Goal: Task Accomplishment & Management: Complete application form

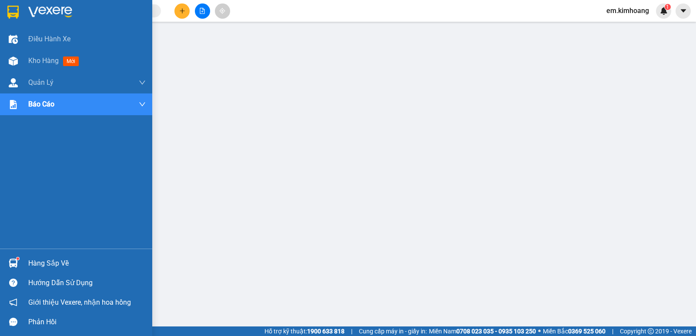
click at [15, 259] on div at bounding box center [13, 263] width 15 height 15
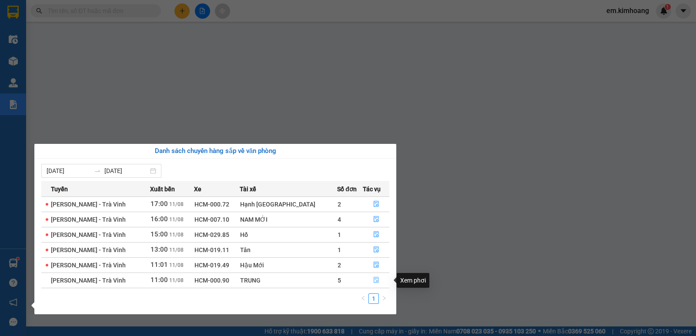
click at [373, 277] on icon "file-done" at bounding box center [376, 280] width 6 height 6
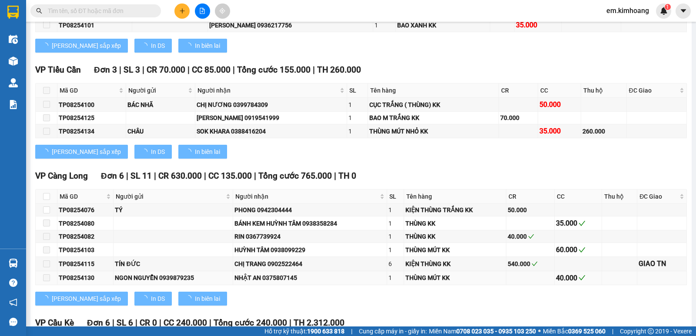
scroll to position [1118, 0]
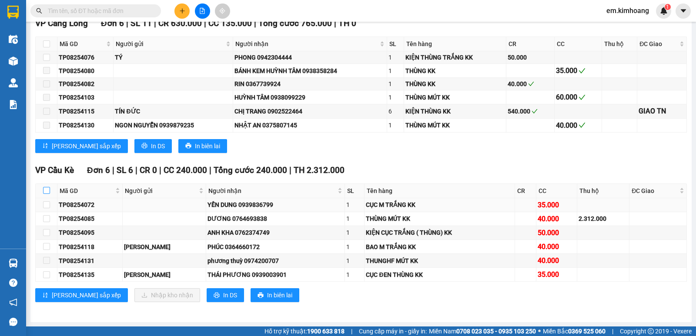
drag, startPoint x: 47, startPoint y: 190, endPoint x: 62, endPoint y: 207, distance: 22.8
click at [47, 190] on input "checkbox" at bounding box center [46, 190] width 7 height 7
checkbox input "true"
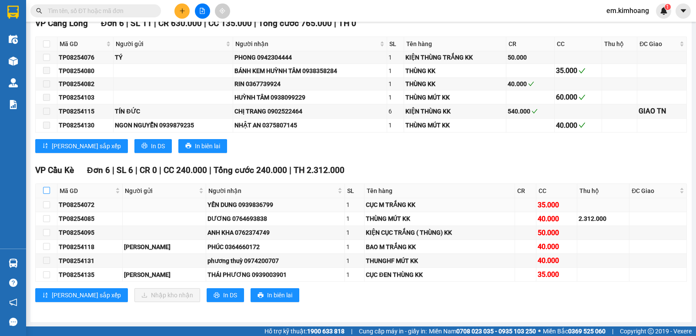
checkbox input "true"
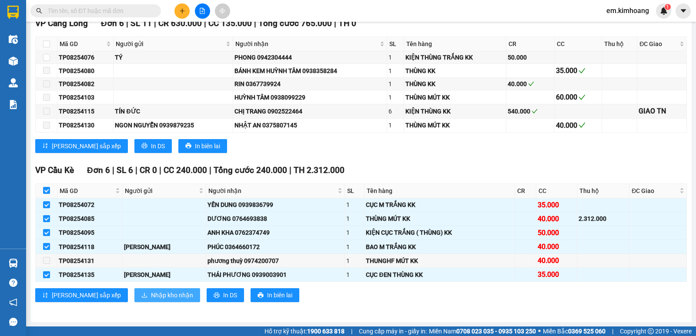
click at [151, 296] on span "Nhập kho nhận" at bounding box center [172, 296] width 42 height 10
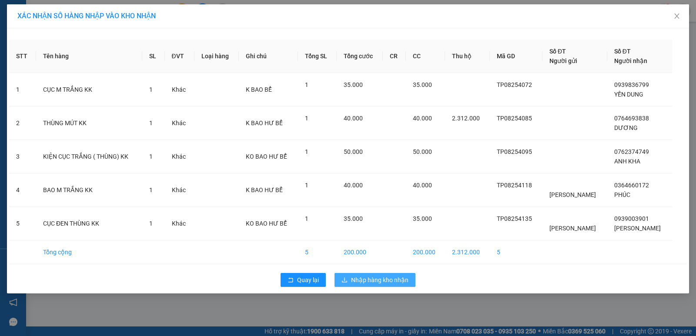
click at [394, 278] on span "Nhập hàng kho nhận" at bounding box center [379, 280] width 57 height 10
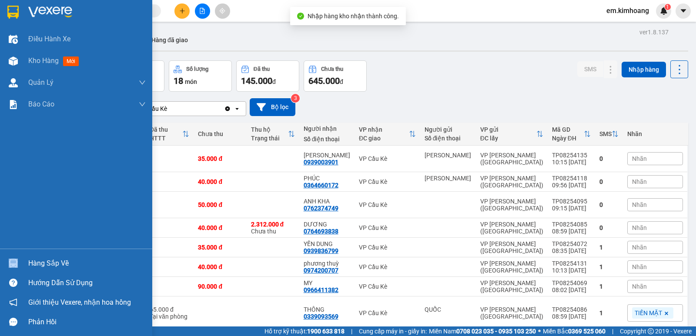
click at [33, 257] on div "Hàng sắp về" at bounding box center [76, 264] width 152 height 20
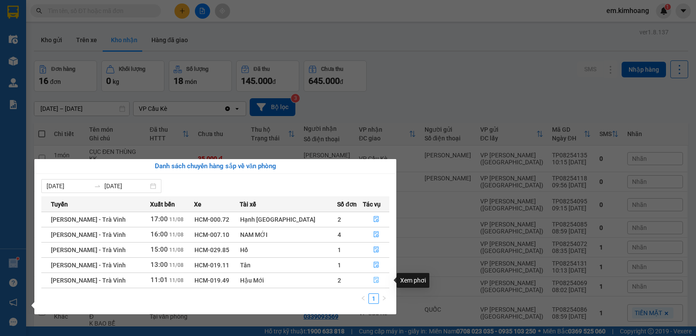
click at [374, 282] on icon "file-done" at bounding box center [376, 281] width 5 height 6
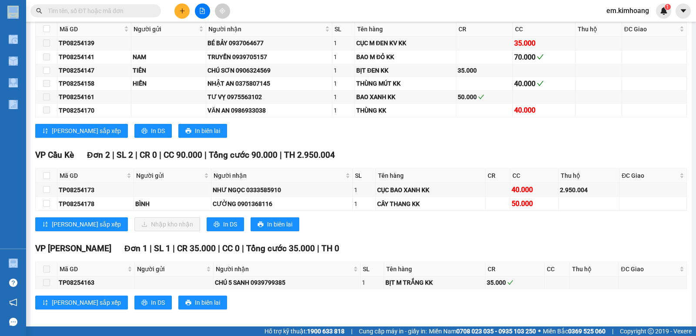
scroll to position [885, 0]
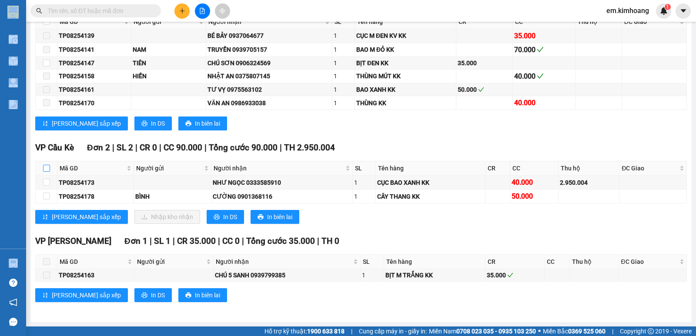
click at [45, 169] on input "checkbox" at bounding box center [46, 168] width 7 height 7
checkbox input "true"
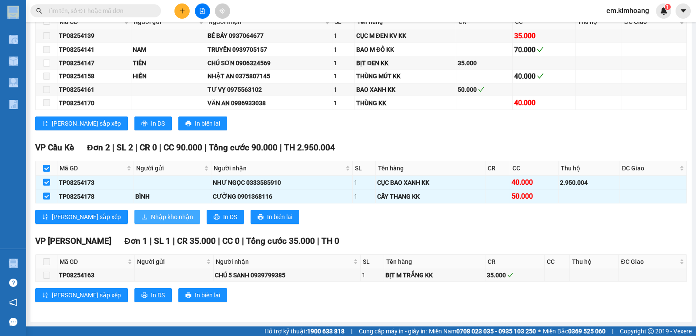
click at [151, 214] on span "Nhập kho nhận" at bounding box center [172, 217] width 42 height 10
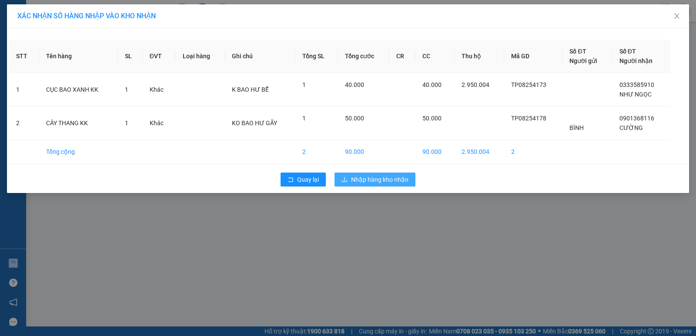
click at [355, 174] on button "Nhập hàng kho nhận" at bounding box center [375, 180] width 81 height 14
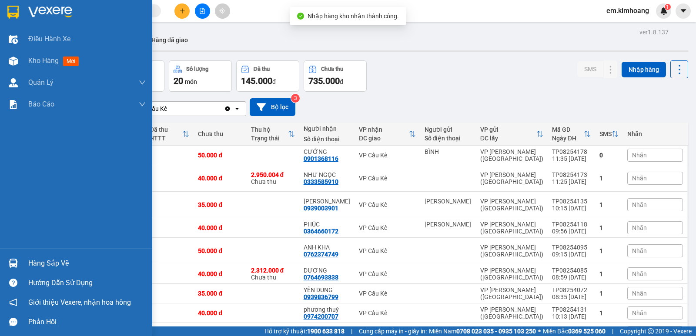
click at [29, 261] on div "Hàng sắp về" at bounding box center [87, 263] width 118 height 13
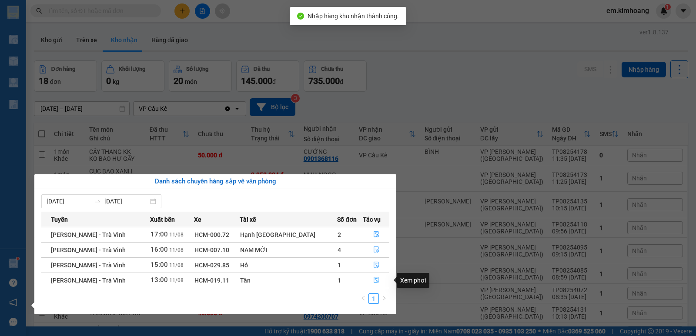
click at [373, 280] on icon "file-done" at bounding box center [376, 280] width 6 height 6
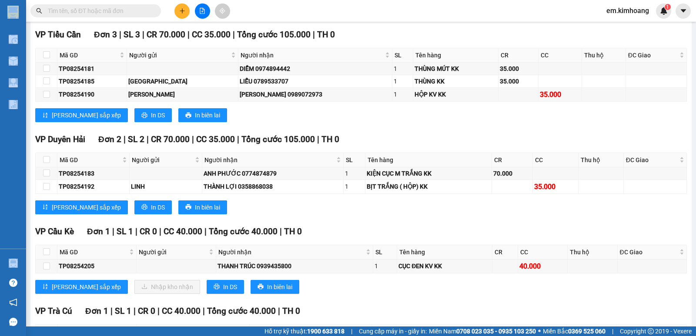
scroll to position [740, 0]
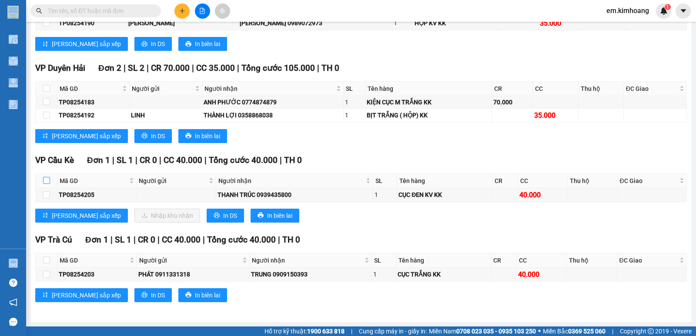
click at [45, 179] on input "checkbox" at bounding box center [46, 180] width 7 height 7
checkbox input "true"
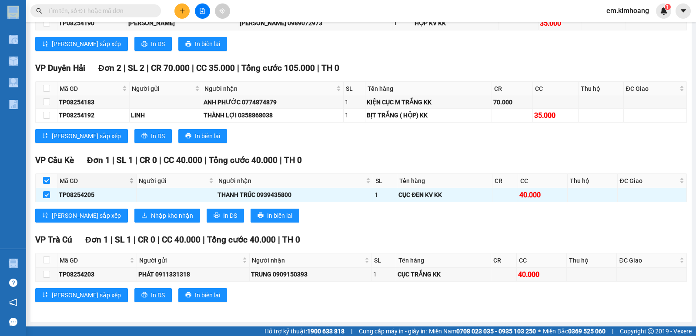
checkbox input "true"
click at [151, 211] on span "Nhập kho nhận" at bounding box center [172, 216] width 42 height 10
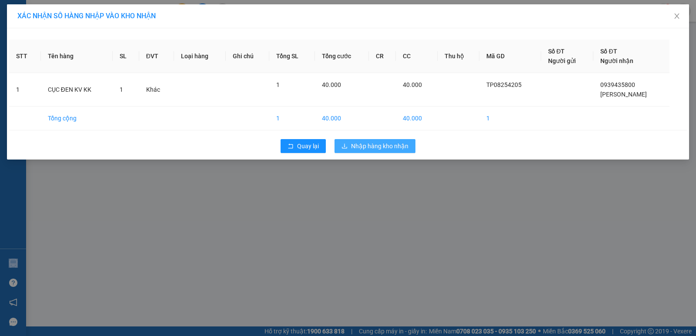
click at [376, 144] on span "Nhập hàng kho nhận" at bounding box center [379, 146] width 57 height 10
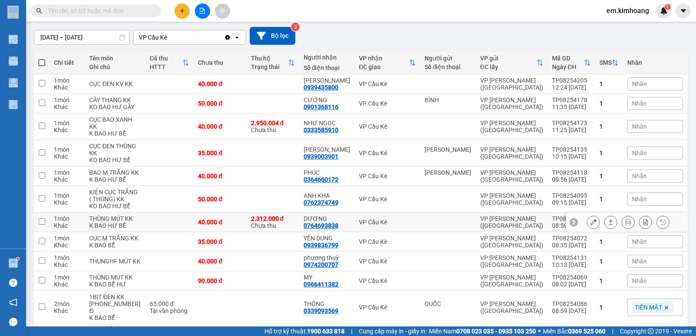
scroll to position [87, 0]
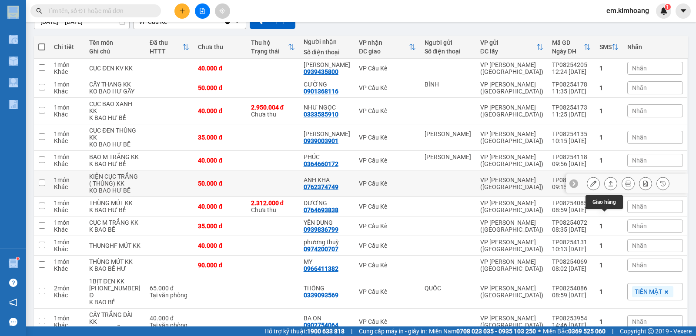
click at [608, 187] on icon at bounding box center [611, 184] width 6 height 6
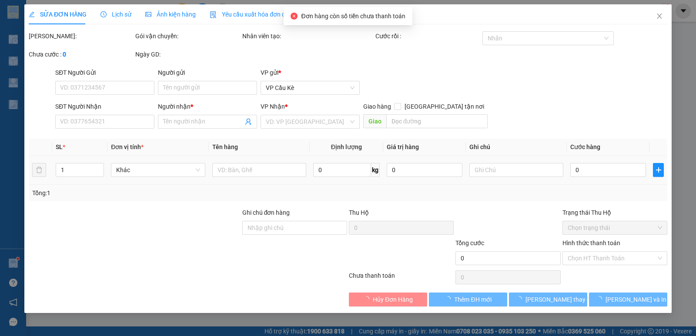
type input "0762374749"
type input "ANH KHA"
type input "50.000"
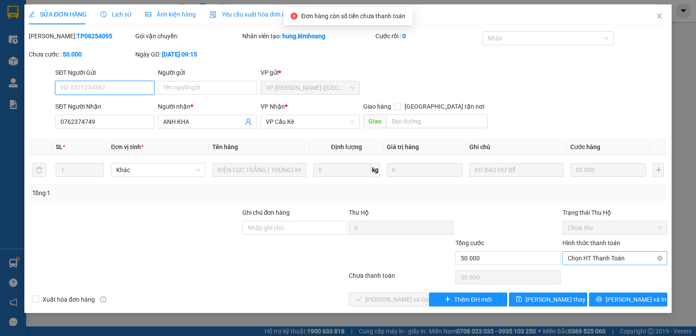
click at [605, 258] on span "Chọn HT Thanh Toán" at bounding box center [615, 258] width 94 height 13
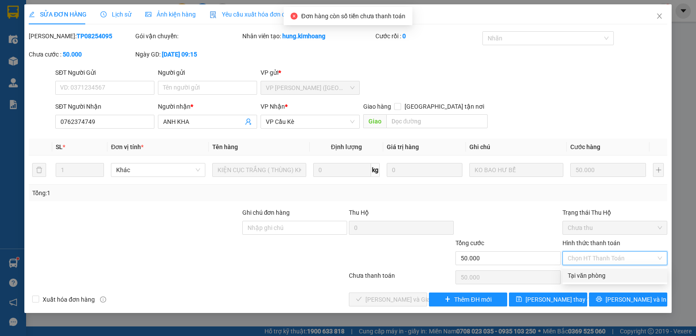
drag, startPoint x: 606, startPoint y: 274, endPoint x: 534, endPoint y: 286, distance: 73.6
click at [606, 274] on div "Tại văn phòng" at bounding box center [615, 276] width 94 height 10
type input "0"
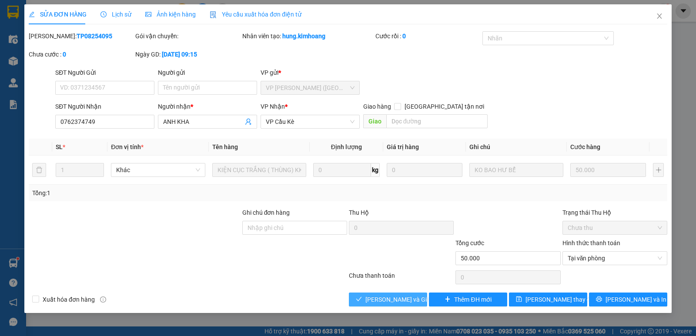
click at [399, 299] on span "[PERSON_NAME] và Giao hàng" at bounding box center [408, 300] width 84 height 10
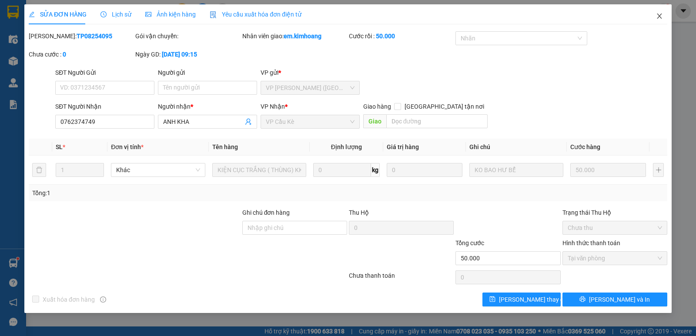
click at [660, 19] on icon "close" at bounding box center [659, 16] width 7 height 7
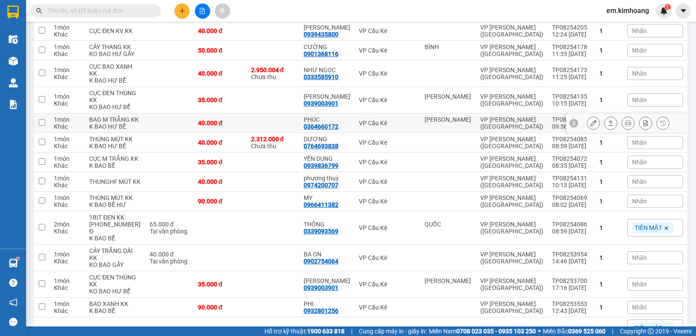
scroll to position [174, 0]
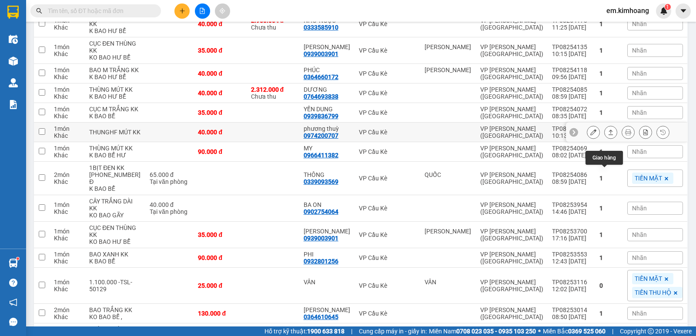
click at [605, 140] on button at bounding box center [611, 132] width 12 height 15
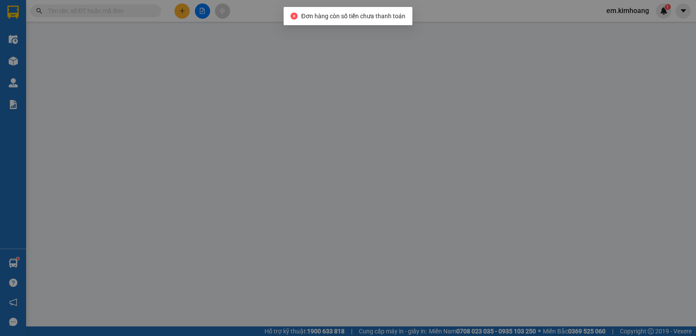
type input "0974200707"
type input "phương thuỳ"
type input "40.000"
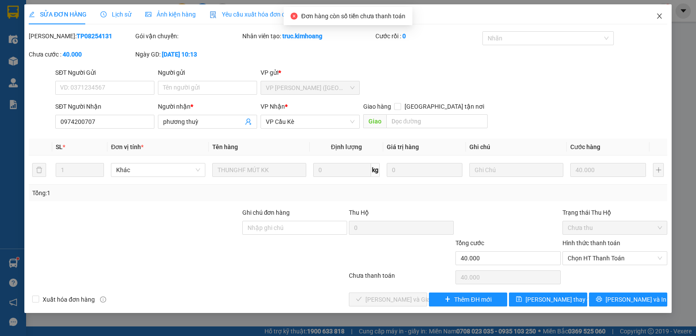
click at [658, 18] on icon "close" at bounding box center [659, 16] width 7 height 7
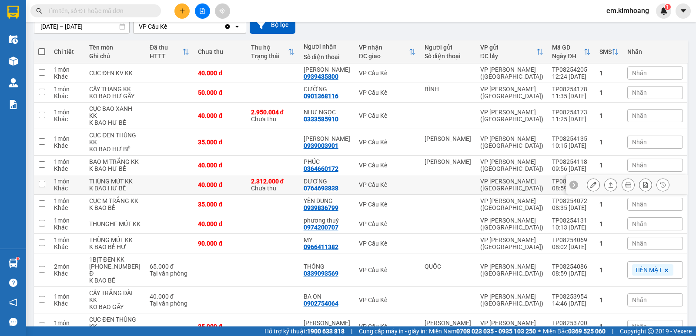
scroll to position [218, 0]
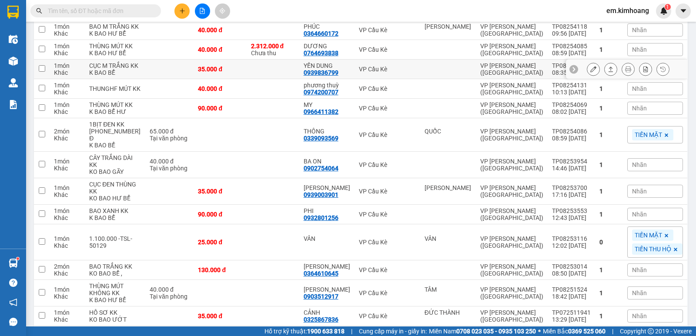
click at [353, 79] on td "YẾN DUNG 0939836799" at bounding box center [326, 70] width 55 height 20
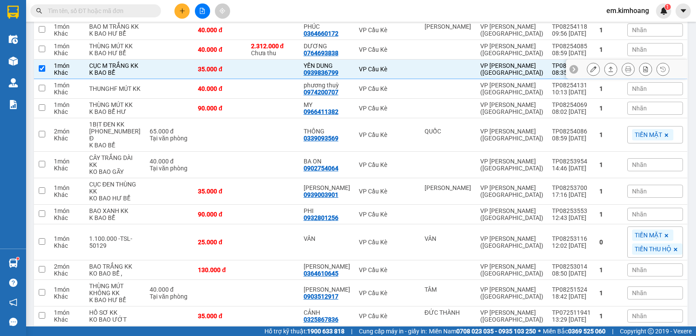
click at [353, 79] on td "YẾN DUNG 0939836799" at bounding box center [326, 70] width 55 height 20
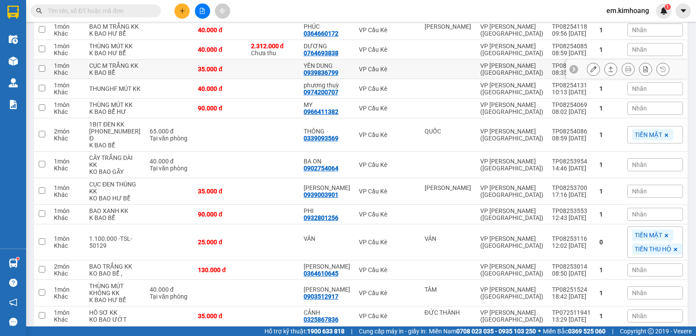
drag, startPoint x: 353, startPoint y: 96, endPoint x: 354, endPoint y: 103, distance: 7.2
click at [354, 79] on td "YẾN DUNG 0939836799" at bounding box center [326, 70] width 55 height 20
checkbox input "true"
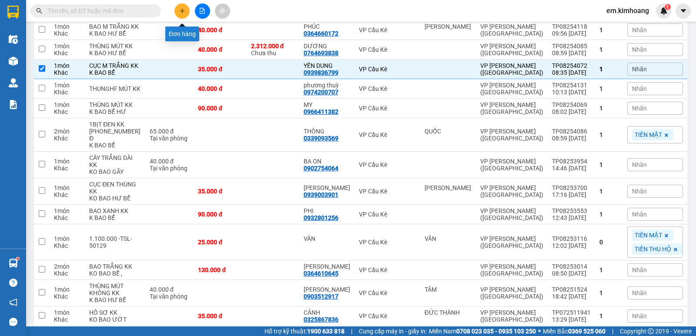
click at [182, 11] on icon "plus" at bounding box center [182, 10] width 0 height 5
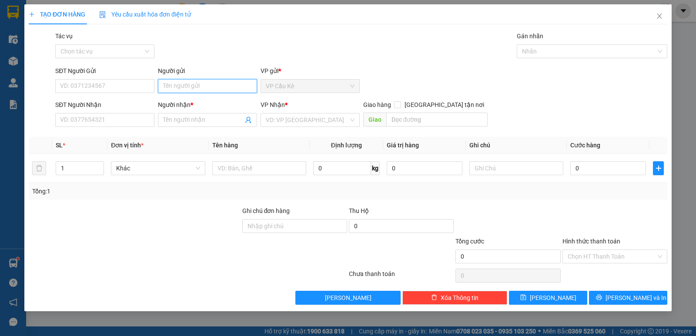
click at [246, 88] on input "Người gửi" at bounding box center [207, 86] width 99 height 14
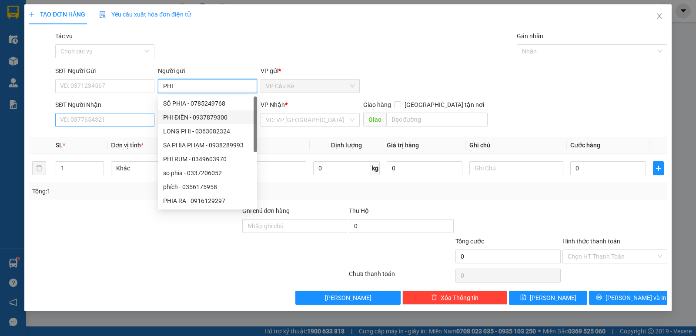
type input "PHI"
click at [141, 121] on input "SĐT Người Nhận" at bounding box center [104, 120] width 99 height 14
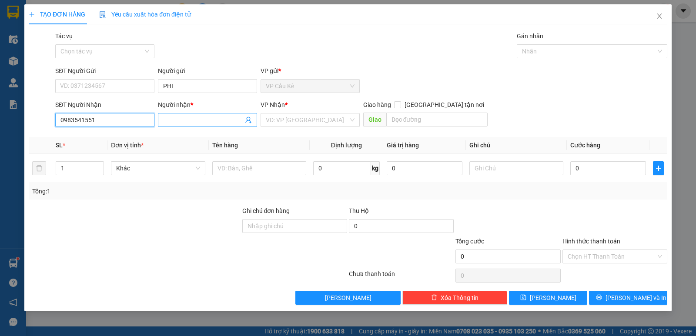
type input "0983541551"
click at [184, 121] on input "Người nhận *" at bounding box center [203, 120] width 80 height 10
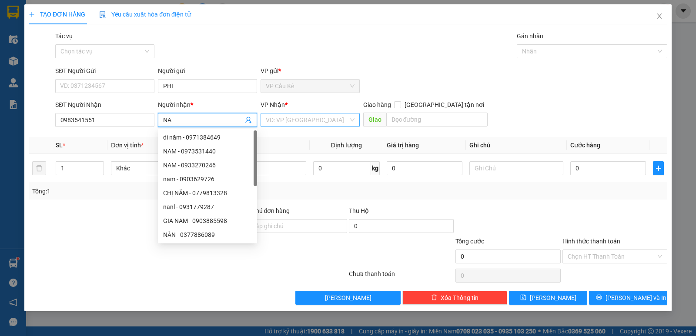
click at [334, 124] on input "search" at bounding box center [307, 120] width 83 height 13
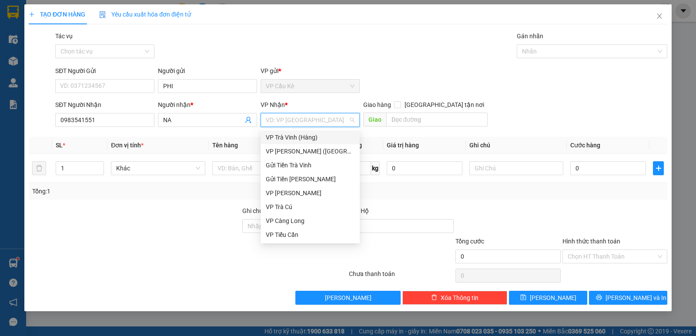
click at [334, 132] on div "VP Trà Vinh (Hàng)" at bounding box center [310, 138] width 99 height 14
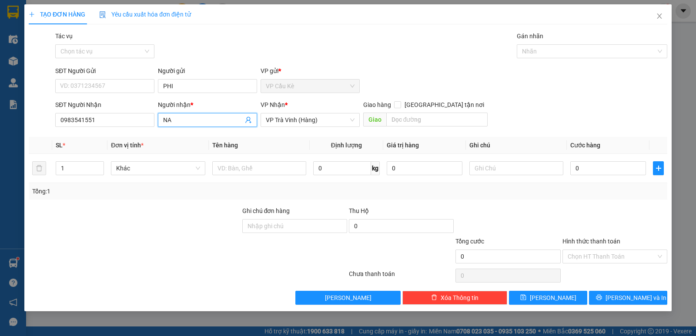
click at [224, 121] on input "NA" at bounding box center [203, 120] width 80 height 10
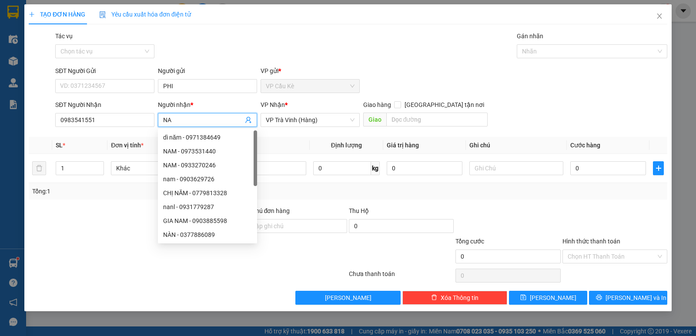
type input "N"
type input "VY"
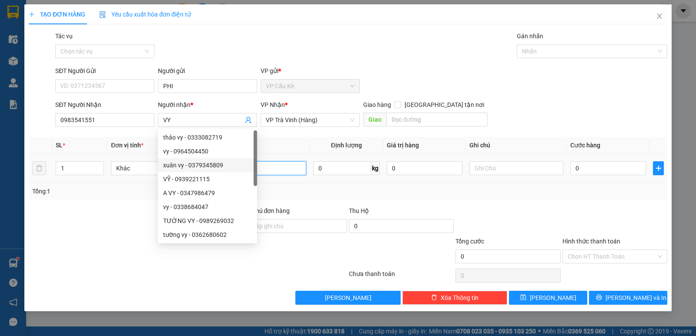
click at [288, 168] on input "text" at bounding box center [259, 168] width 94 height 14
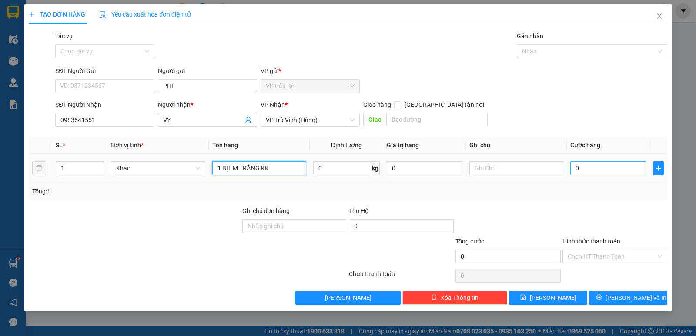
type input "1 BỊT M TRẮNG KK"
type input "2"
type input "25"
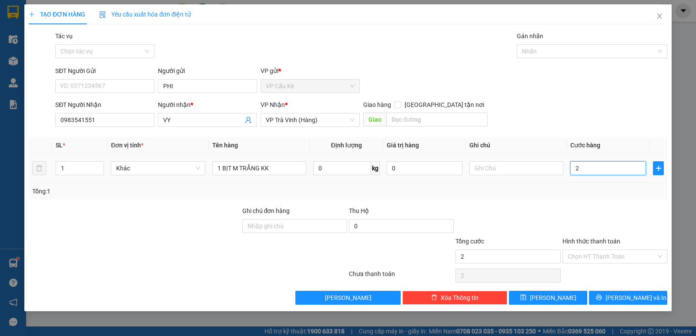
type input "25"
type input "25.000"
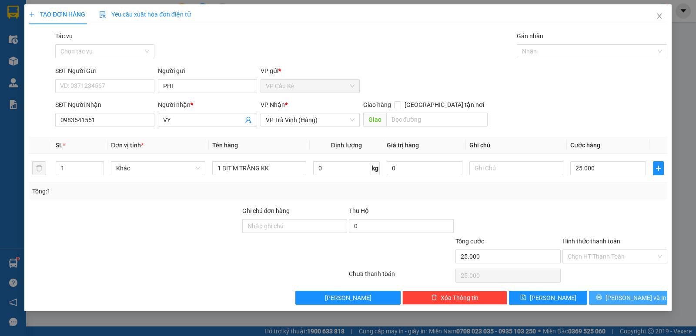
click at [618, 297] on button "[PERSON_NAME] và In" at bounding box center [628, 298] width 78 height 14
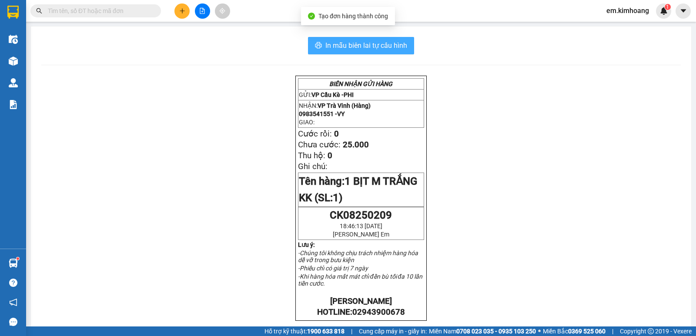
click at [329, 46] on span "In mẫu biên lai tự cấu hình" at bounding box center [367, 45] width 82 height 11
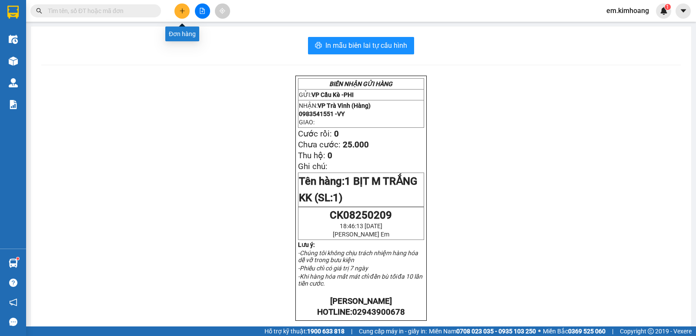
click at [184, 7] on button at bounding box center [182, 10] width 15 height 15
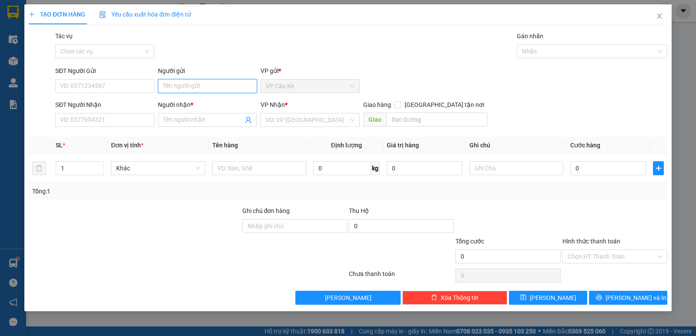
click at [190, 84] on input "Người gửi" at bounding box center [207, 86] width 99 height 14
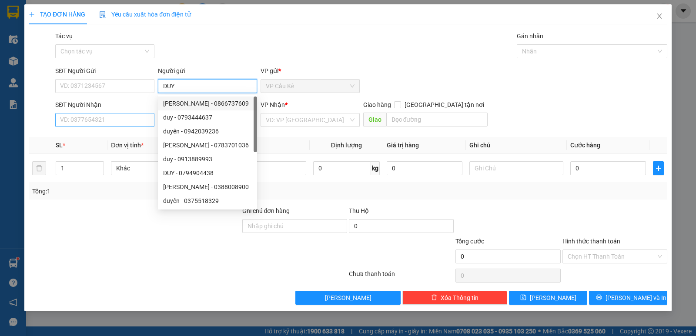
type input "DUY"
click at [137, 121] on input "SĐT Người Nhận" at bounding box center [104, 120] width 99 height 14
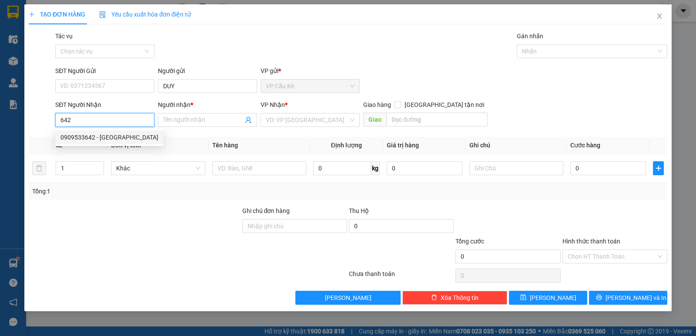
click at [137, 135] on div "0909533642 - [GEOGRAPHIC_DATA]" at bounding box center [109, 138] width 98 height 10
type input "0909533642"
type input "ĐAN"
type input "50.000"
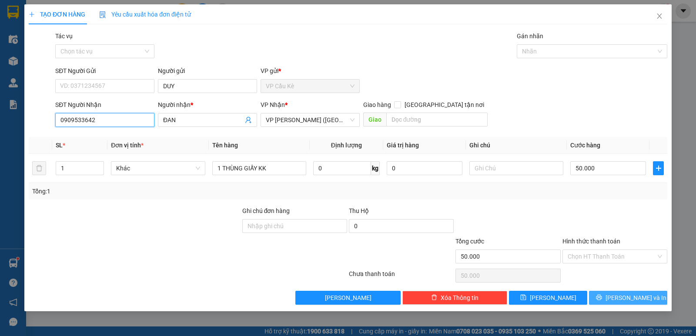
type input "0909533642"
click at [648, 300] on button "[PERSON_NAME] và In" at bounding box center [628, 298] width 78 height 14
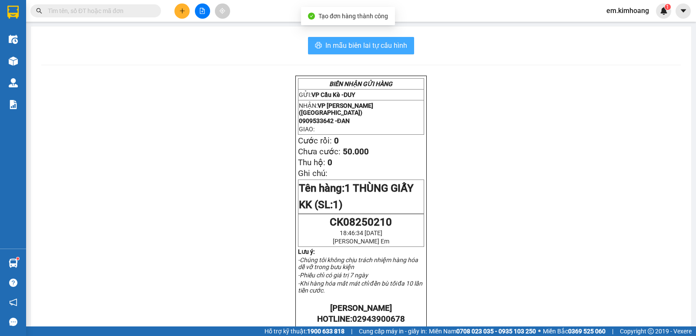
click at [384, 47] on span "In mẫu biên lai tự cấu hình" at bounding box center [367, 45] width 82 height 11
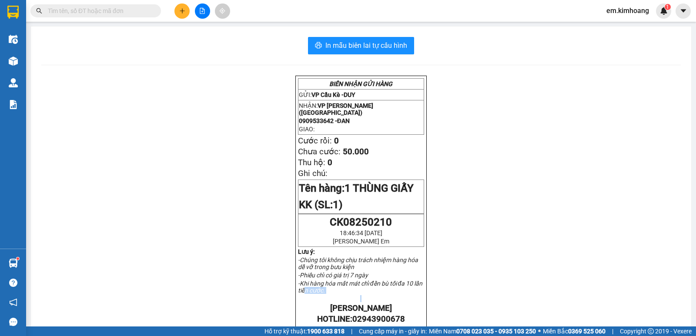
scroll to position [46, 0]
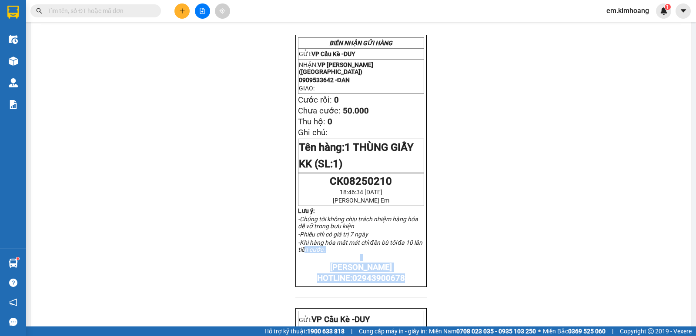
drag, startPoint x: 306, startPoint y: 315, endPoint x: 310, endPoint y: 322, distance: 8.1
click at [308, 325] on div "BIÊN NHẬN GỬI HÀNG GỬI: VP Cầu Kè - DUY NHẬN: VP [PERSON_NAME] ([GEOGRAPHIC_DAT…" at bounding box center [361, 282] width 131 height 495
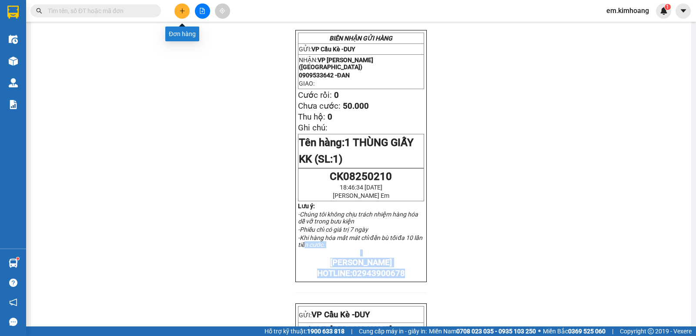
click at [184, 9] on icon "plus" at bounding box center [182, 11] width 6 height 6
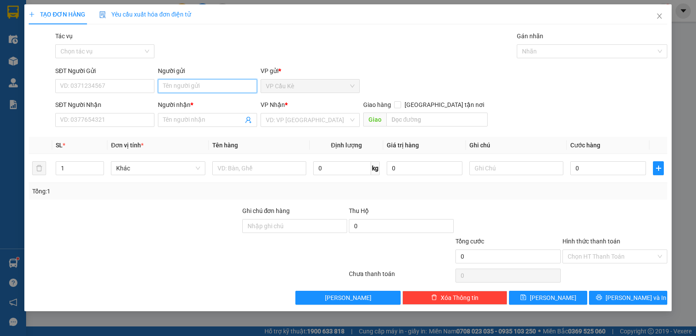
click at [200, 85] on input "Người gửi" at bounding box center [207, 86] width 99 height 14
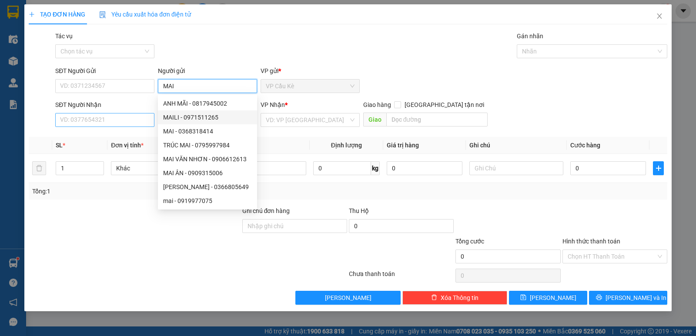
type input "MAI"
click at [105, 118] on input "SĐT Người Nhận" at bounding box center [104, 120] width 99 height 14
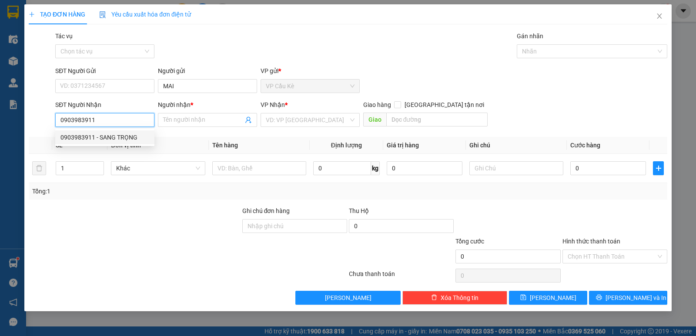
type input "0903983911"
click at [142, 132] on div "0903983911 0903983911 - SANG TRỌNG" at bounding box center [104, 137] width 99 height 17
click at [144, 124] on input "0903983911" at bounding box center [104, 120] width 99 height 14
click at [147, 142] on div "0903983911 - SANG TRỌNG" at bounding box center [104, 138] width 99 height 14
type input "SANG TRỌNG"
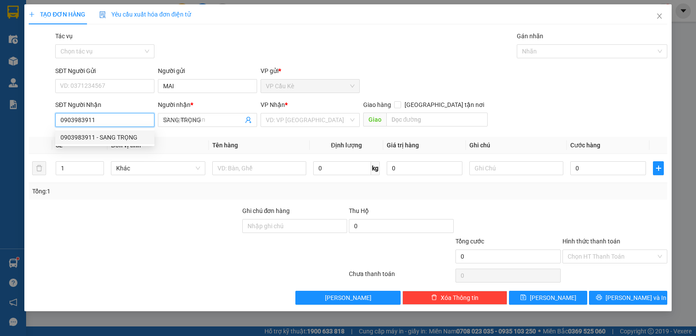
type input "40.000"
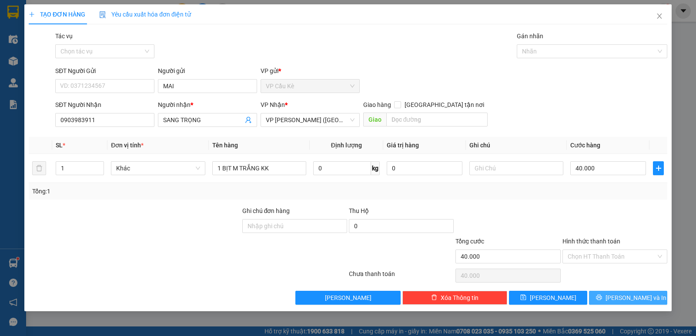
click at [622, 296] on span "[PERSON_NAME] và In" at bounding box center [636, 298] width 61 height 10
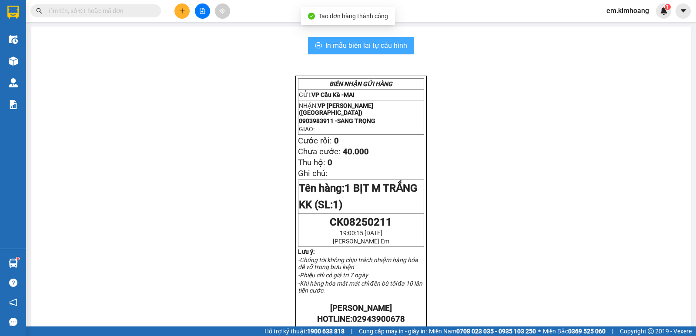
click at [333, 47] on span "In mẫu biên lai tự cấu hình" at bounding box center [367, 45] width 82 height 11
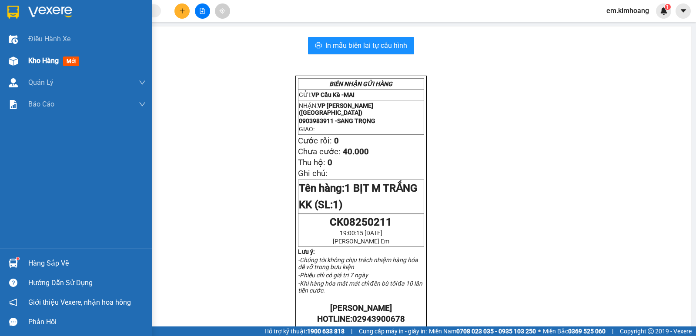
click at [44, 57] on span "Kho hàng" at bounding box center [43, 61] width 30 height 8
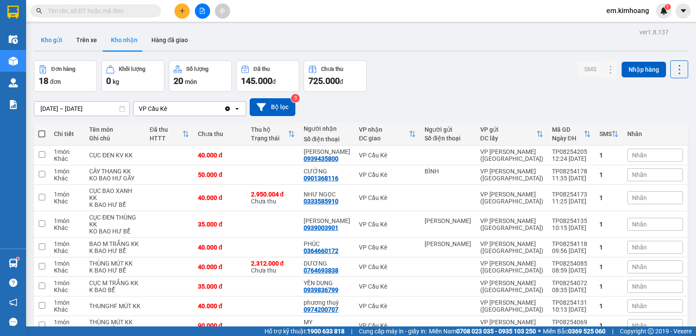
click at [59, 43] on button "Kho gửi" at bounding box center [51, 40] width 35 height 21
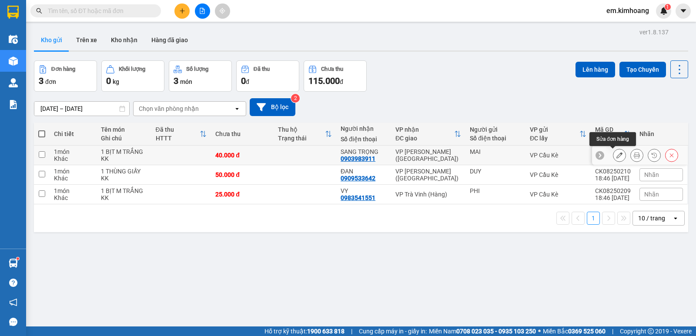
click at [617, 157] on icon at bounding box center [620, 155] width 6 height 6
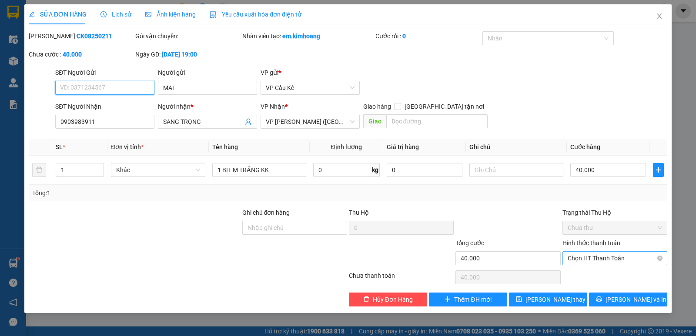
click at [616, 258] on span "Chọn HT Thanh Toán" at bounding box center [615, 258] width 94 height 13
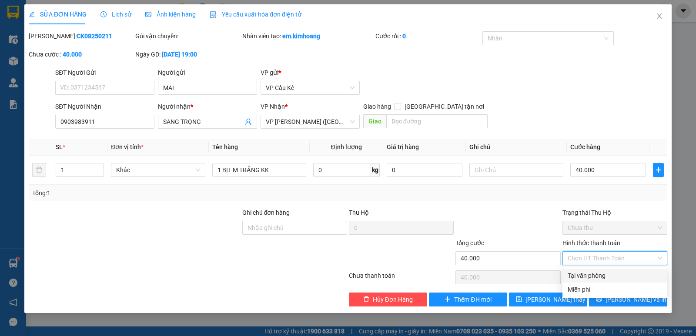
click at [622, 274] on div "Tại văn phòng" at bounding box center [615, 276] width 94 height 10
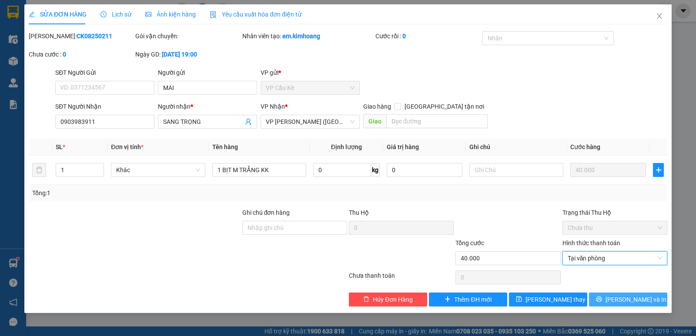
click at [626, 301] on span "[PERSON_NAME] và In" at bounding box center [636, 300] width 61 height 10
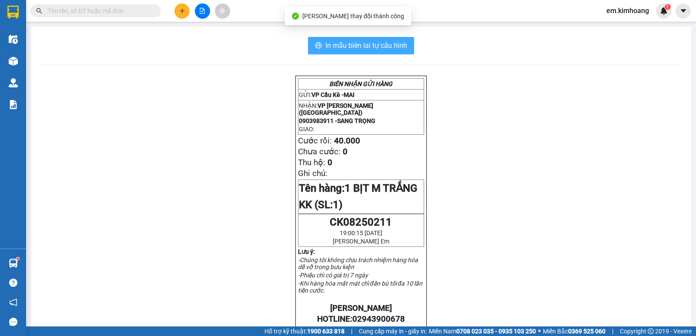
click at [360, 46] on span "In mẫu biên lai tự cấu hình" at bounding box center [367, 45] width 82 height 11
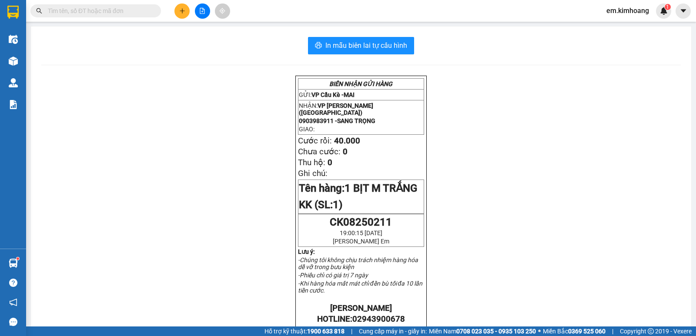
click at [175, 13] on button at bounding box center [182, 10] width 15 height 15
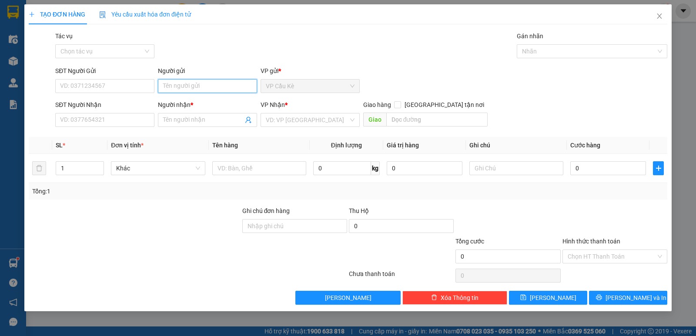
click at [211, 85] on input "Người gửi" at bounding box center [207, 86] width 99 height 14
type input "BS TRUYỀN"
click at [209, 122] on input "Người nhận *" at bounding box center [203, 120] width 80 height 10
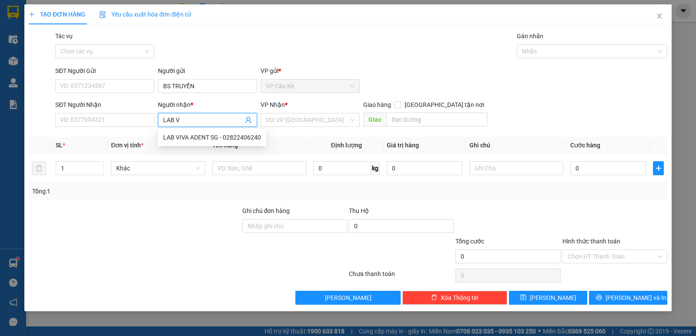
type input "LAB VI"
click at [220, 141] on div "LAB VIVA ADENT SG - 02822406240" at bounding box center [212, 138] width 98 height 10
type input "02822406240"
type input "LAB VIVA ADENT SG"
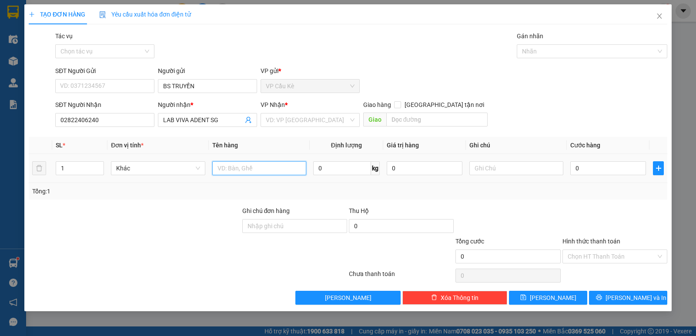
click at [243, 175] on input "text" at bounding box center [259, 168] width 94 height 14
type input "1 HỘP M XANH KK"
click at [618, 166] on input "0" at bounding box center [609, 168] width 76 height 14
type input "3"
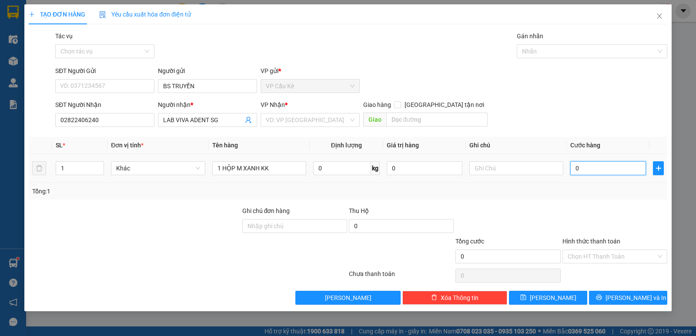
type input "3"
type input "35"
type input "35.000"
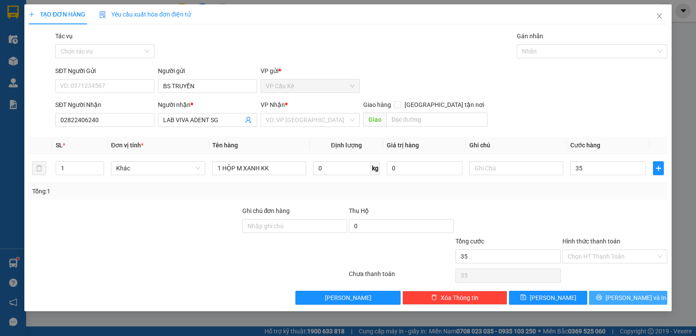
type input "35.000"
click at [602, 296] on icon "printer" at bounding box center [599, 298] width 6 height 6
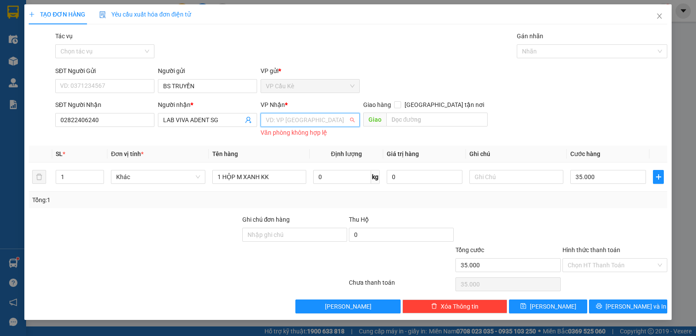
drag, startPoint x: 322, startPoint y: 119, endPoint x: 322, endPoint y: 139, distance: 19.6
click at [322, 127] on div "VD: VP [GEOGRAPHIC_DATA]" at bounding box center [310, 120] width 99 height 14
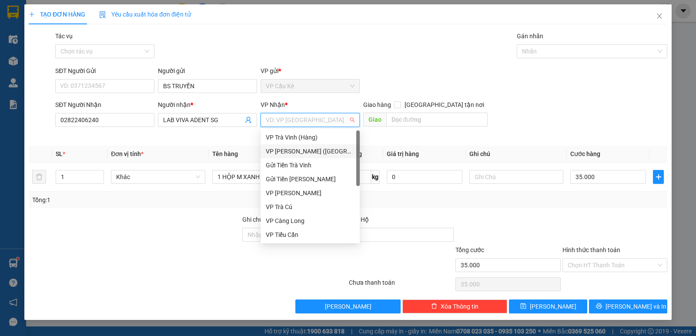
click at [321, 154] on div "VP [PERSON_NAME] ([GEOGRAPHIC_DATA])" at bounding box center [310, 152] width 89 height 10
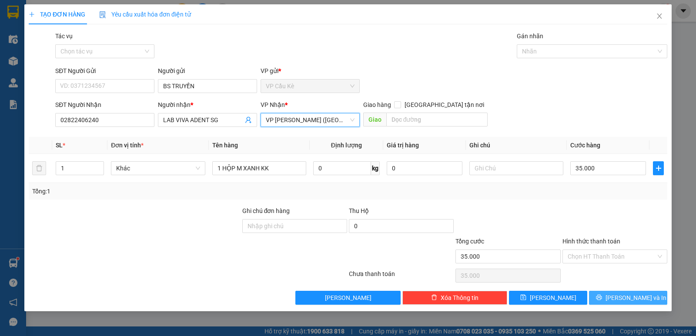
click at [637, 299] on span "[PERSON_NAME] và In" at bounding box center [636, 298] width 61 height 10
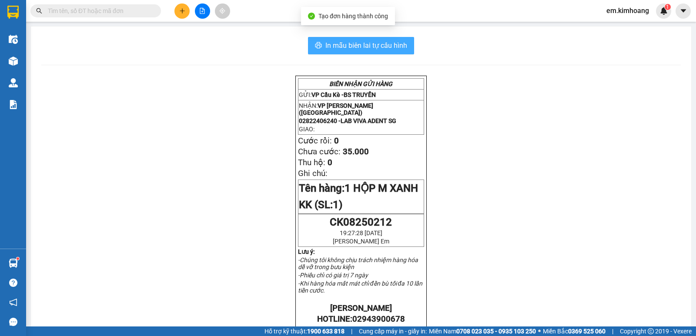
click at [379, 45] on span "In mẫu biên lai tự cấu hình" at bounding box center [367, 45] width 82 height 11
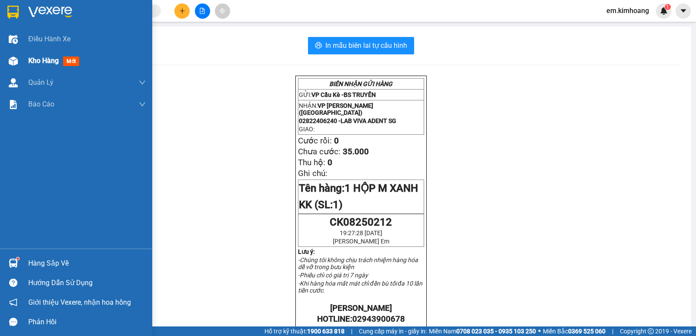
drag, startPoint x: 47, startPoint y: 57, endPoint x: 151, endPoint y: 128, distance: 125.4
click at [48, 58] on span "Kho hàng" at bounding box center [43, 61] width 30 height 8
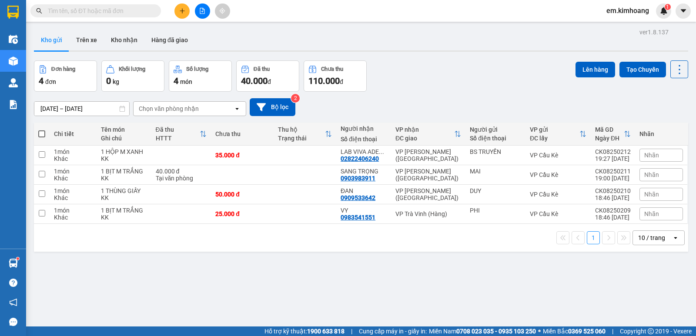
drag, startPoint x: 125, startPoint y: 35, endPoint x: 132, endPoint y: 60, distance: 25.3
click at [128, 41] on button "Kho nhận" at bounding box center [124, 40] width 40 height 21
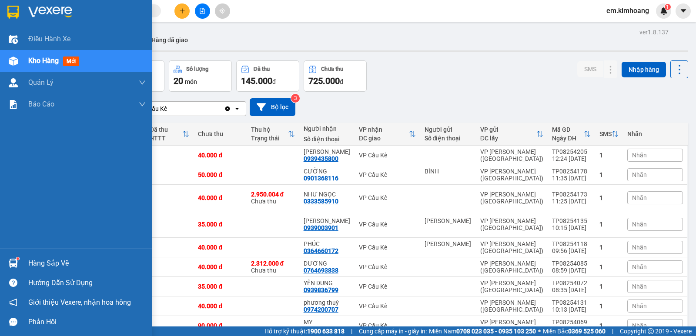
click at [44, 255] on div "Hàng sắp về" at bounding box center [76, 264] width 152 height 20
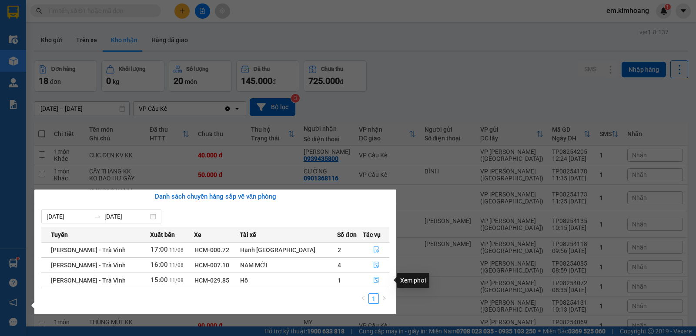
click at [368, 280] on button "button" at bounding box center [376, 281] width 26 height 14
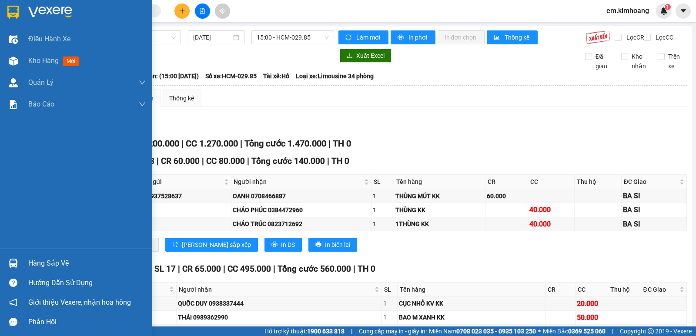
click at [52, 261] on div "Hàng sắp về" at bounding box center [87, 263] width 118 height 13
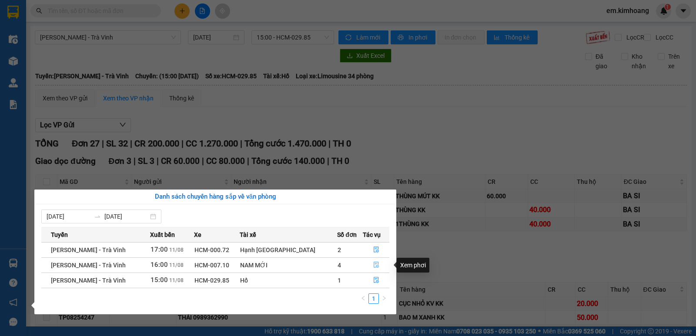
click at [373, 264] on icon "file-done" at bounding box center [376, 265] width 6 height 6
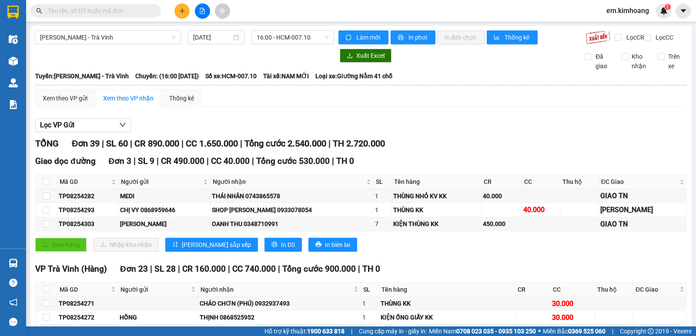
drag, startPoint x: 137, startPoint y: 9, endPoint x: 146, endPoint y: 49, distance: 41.6
click at [138, 21] on div "Kết quả tìm kiếm ( 0 ) Bộ lọc No Data em.kimhoang 1" at bounding box center [348, 11] width 696 height 22
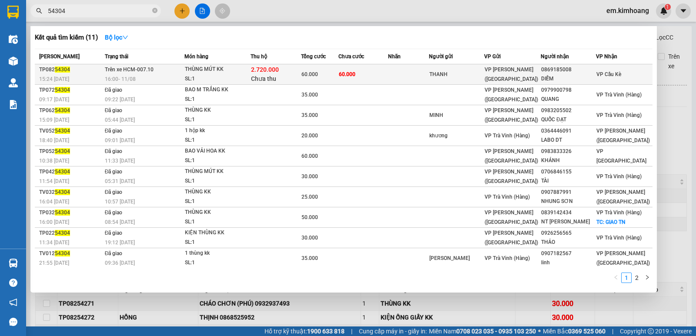
click at [408, 69] on td at bounding box center [408, 74] width 41 height 20
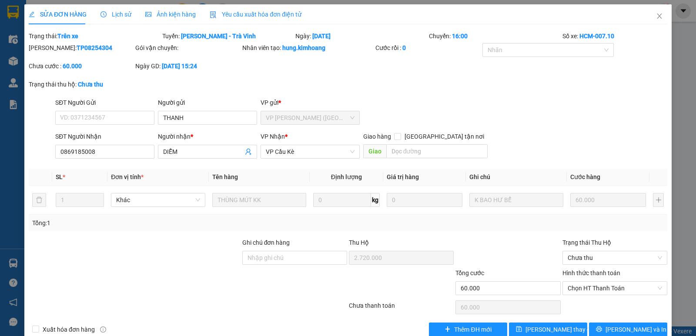
drag, startPoint x: 113, startPoint y: 10, endPoint x: 118, endPoint y: 14, distance: 6.2
click at [114, 11] on span "Lịch sử" at bounding box center [116, 14] width 31 height 7
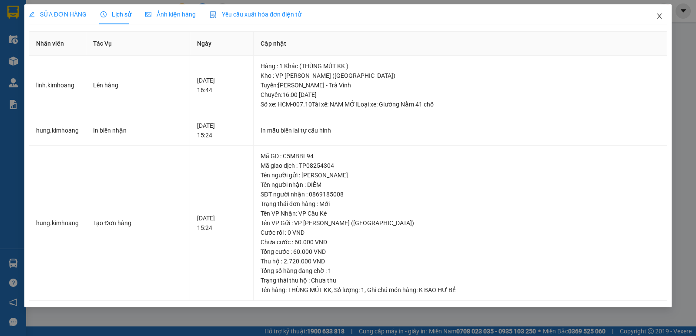
click at [660, 14] on icon "close" at bounding box center [659, 16] width 7 height 7
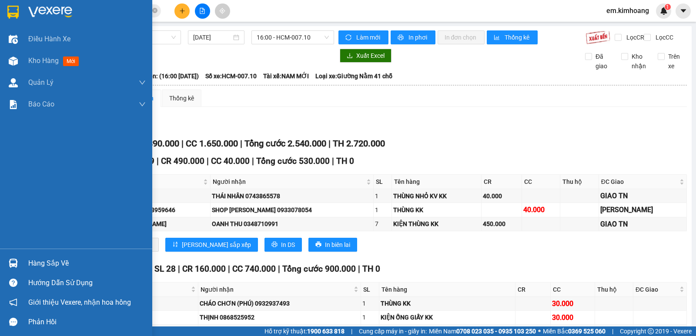
click at [33, 260] on div "Hàng sắp về" at bounding box center [87, 263] width 118 height 13
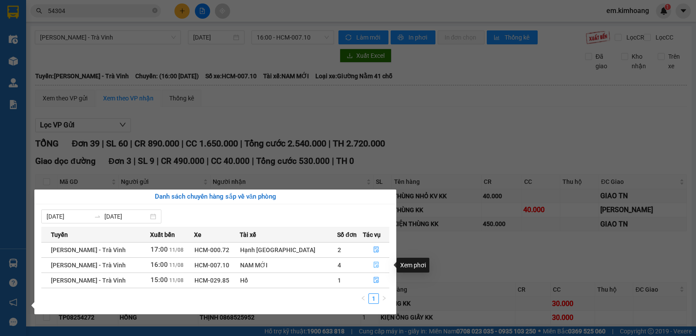
click at [373, 266] on icon "file-done" at bounding box center [376, 265] width 6 height 6
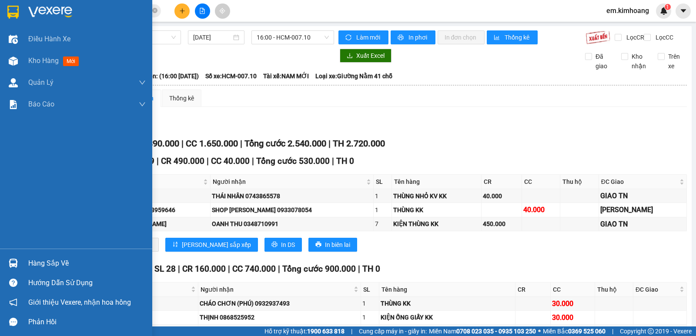
click at [47, 264] on div "Hàng sắp về" at bounding box center [87, 263] width 118 height 13
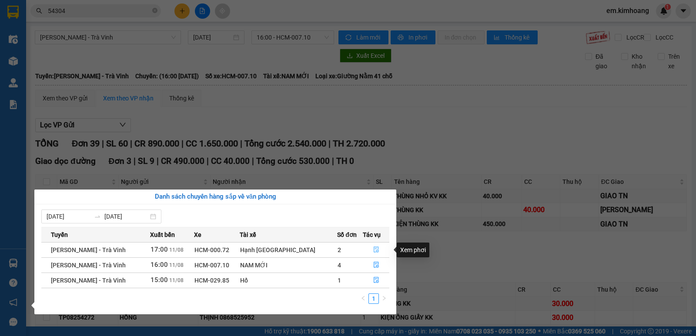
click at [373, 247] on icon "file-done" at bounding box center [376, 250] width 6 height 6
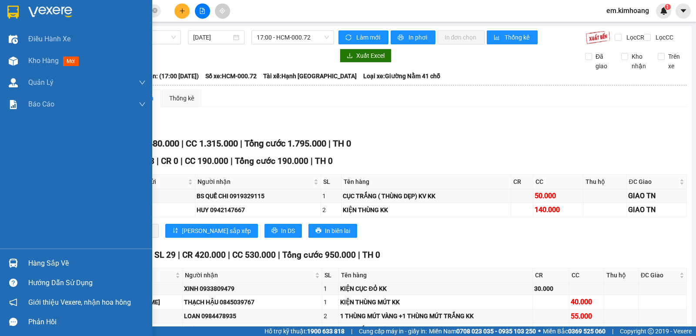
drag, startPoint x: 52, startPoint y: 260, endPoint x: 61, endPoint y: 262, distance: 9.7
click at [53, 261] on div "Hàng sắp về" at bounding box center [87, 263] width 118 height 13
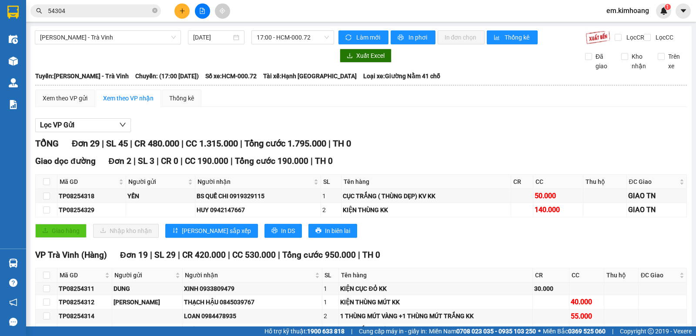
click at [467, 206] on section "Kết quả tìm kiếm ( 11 ) Bộ lọc Mã ĐH Trạng thái Món hàng Thu hộ Tổng cước Chưa …" at bounding box center [348, 168] width 696 height 336
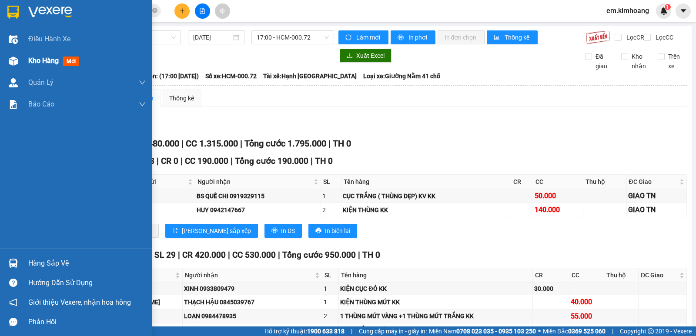
click at [31, 58] on div "Kho hàng mới" at bounding box center [87, 61] width 118 height 22
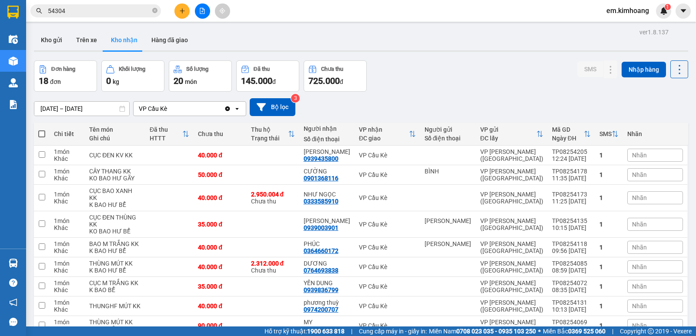
click at [93, 11] on input "54304" at bounding box center [99, 11] width 103 height 10
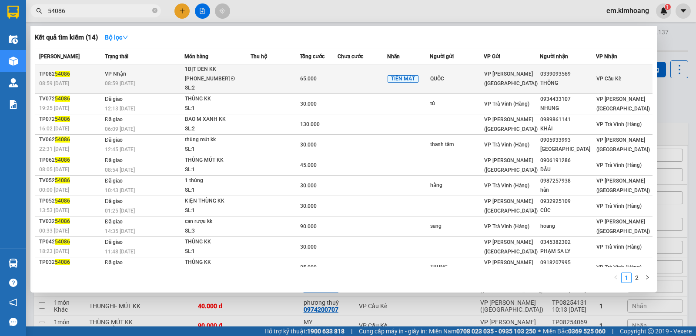
type input "54086"
click at [470, 81] on td "QUỐC" at bounding box center [457, 79] width 54 height 30
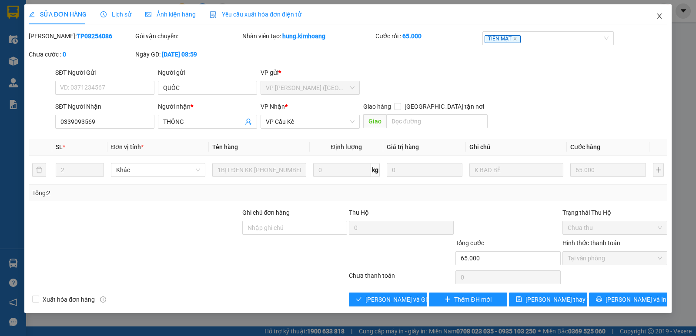
click at [658, 16] on icon "close" at bounding box center [659, 16] width 7 height 7
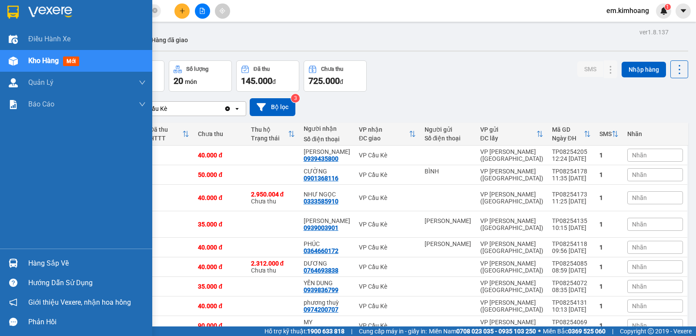
drag, startPoint x: 43, startPoint y: 60, endPoint x: 181, endPoint y: 124, distance: 151.7
click at [46, 64] on span "Kho hàng" at bounding box center [43, 61] width 30 height 8
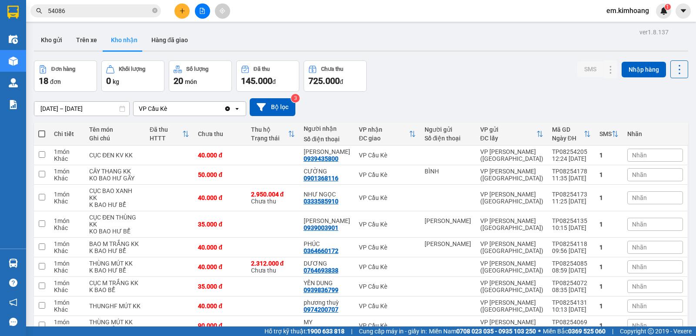
checkbox input "false"
